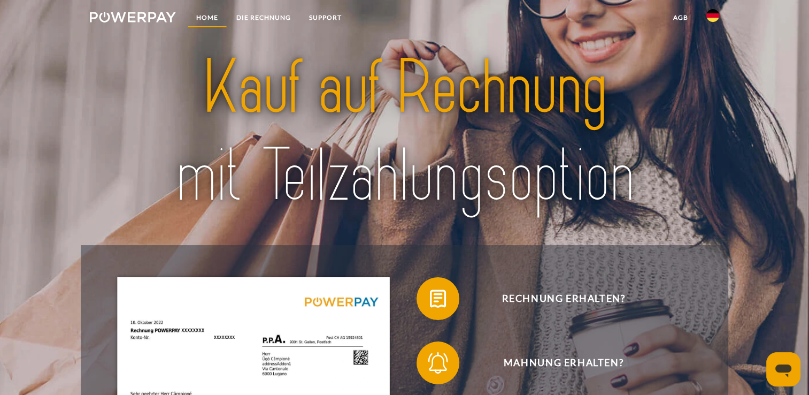
click at [212, 16] on link "Home" at bounding box center [207, 17] width 40 height 19
click at [256, 14] on link "DIE RECHNUNG" at bounding box center [263, 17] width 73 height 19
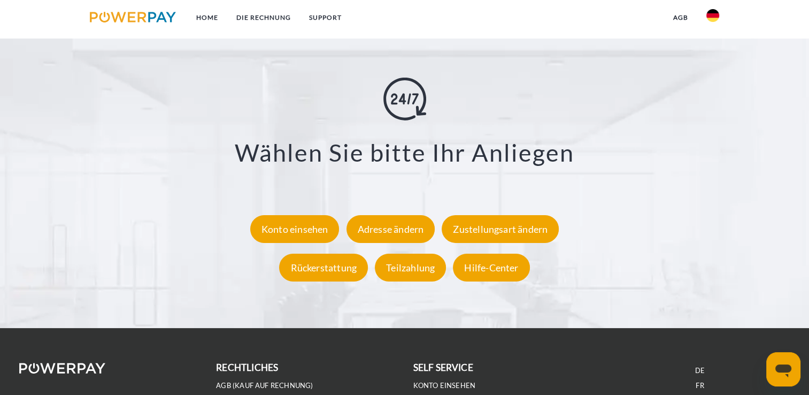
scroll to position [2053, 0]
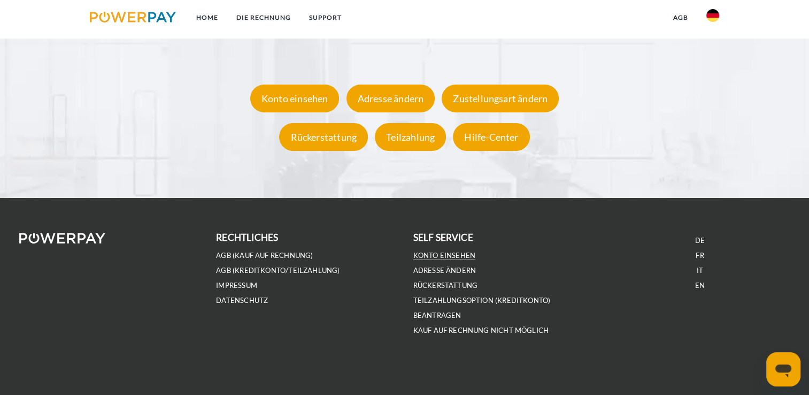
click at [434, 258] on link "Konto einsehen" at bounding box center [444, 255] width 63 height 9
